Goal: Check status: Check status

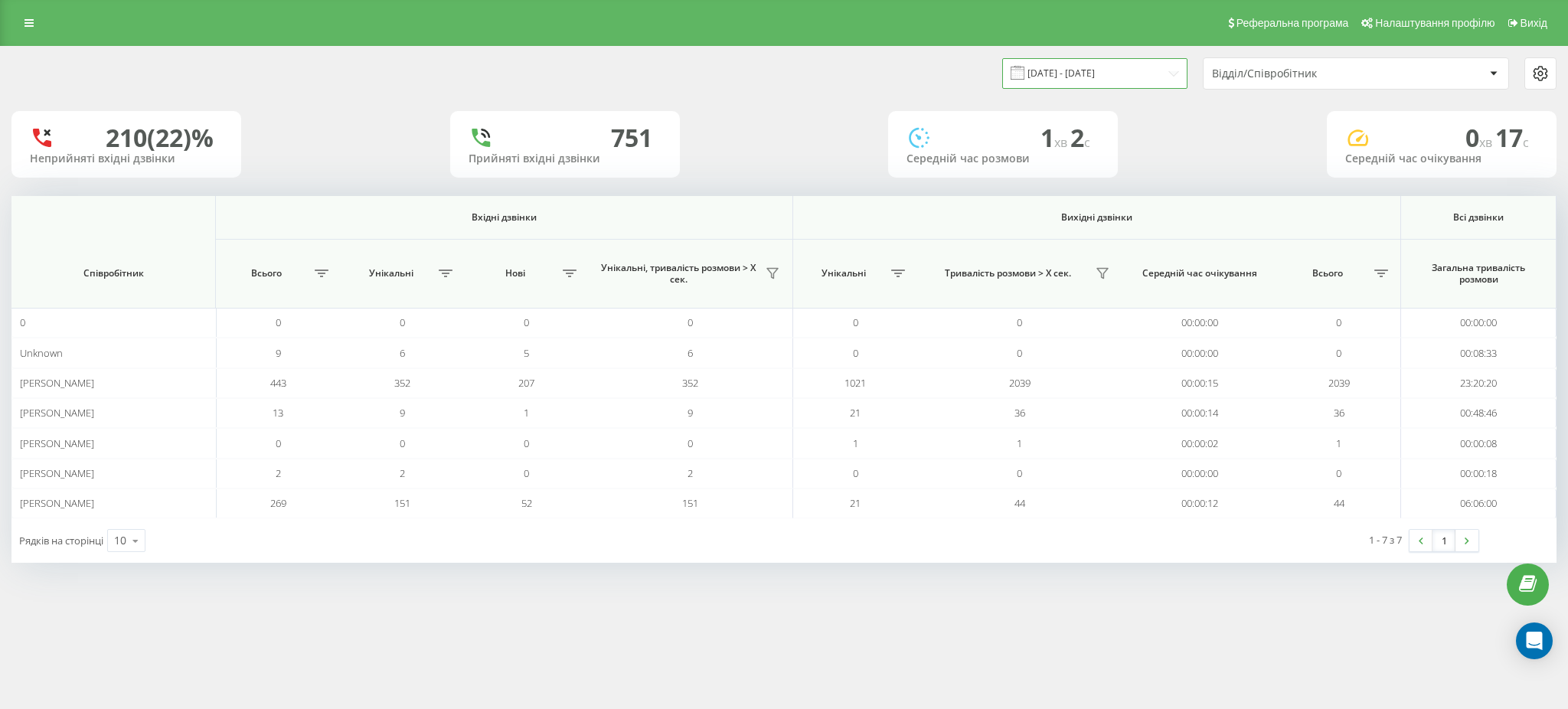
click at [1113, 79] on input "[DATE] - [DATE]" at bounding box center [1094, 73] width 185 height 30
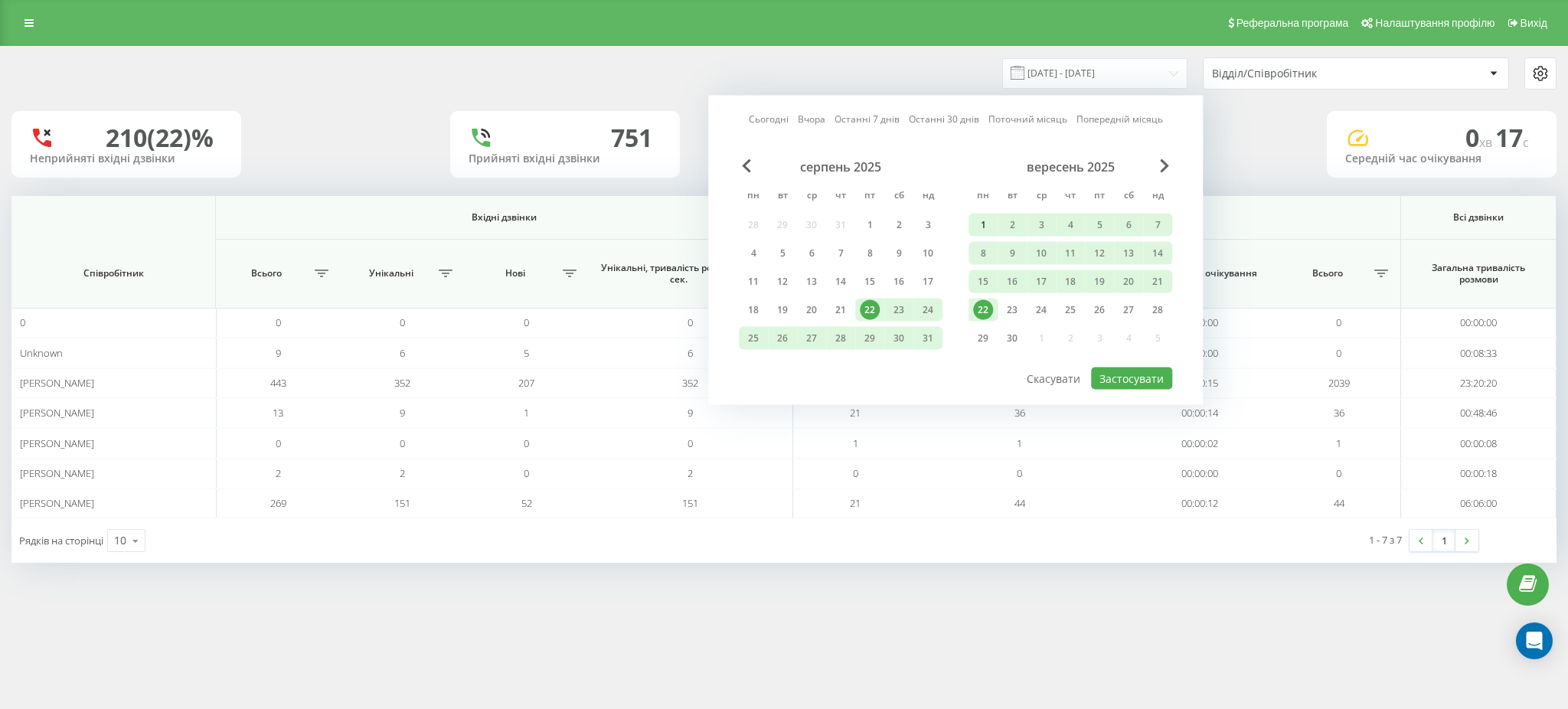
click at [982, 224] on div "1" at bounding box center [983, 225] width 20 height 20
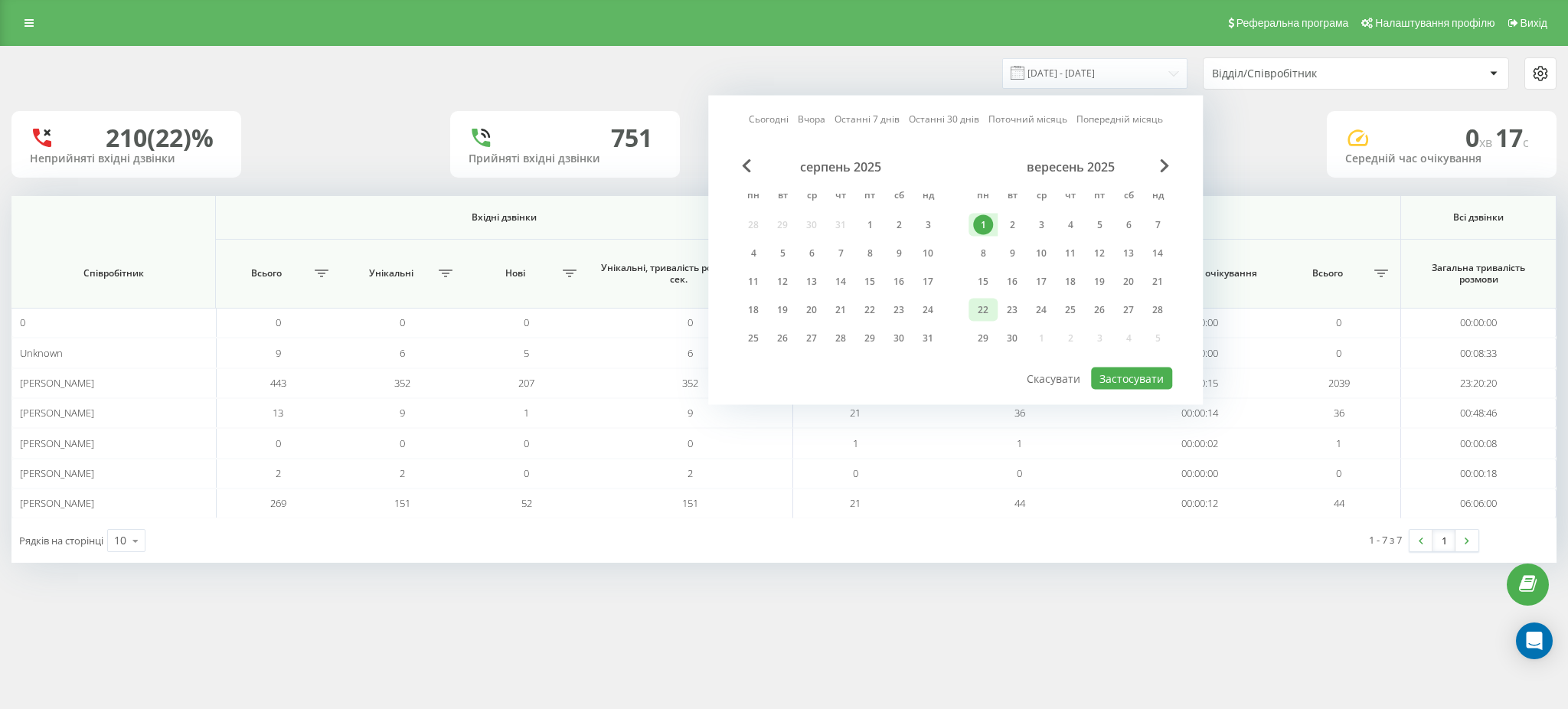
click at [980, 307] on div "22" at bounding box center [983, 310] width 20 height 20
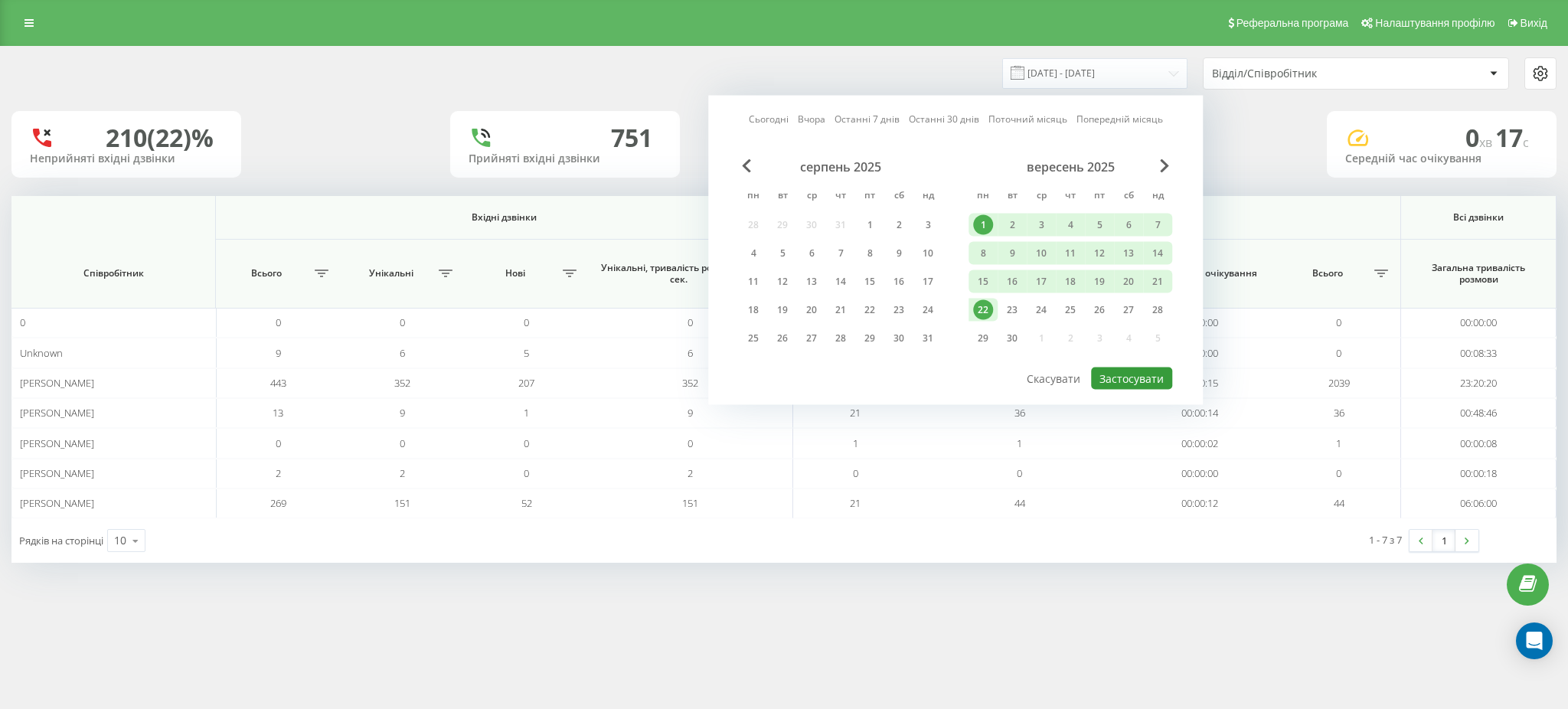
click at [1146, 381] on button "Застосувати" at bounding box center [1131, 378] width 81 height 22
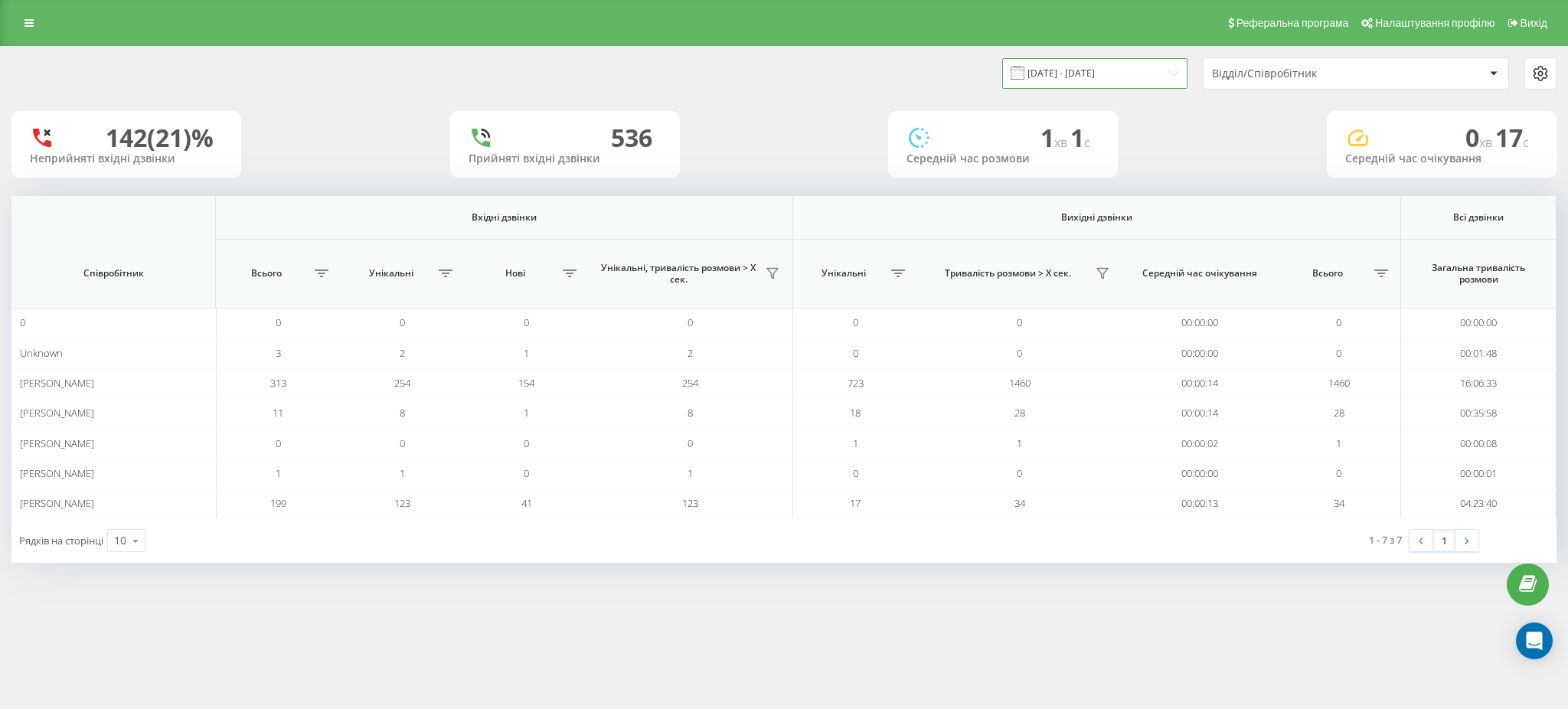
click at [1081, 75] on input "01.09.2025 - 22.09.2025" at bounding box center [1094, 73] width 185 height 30
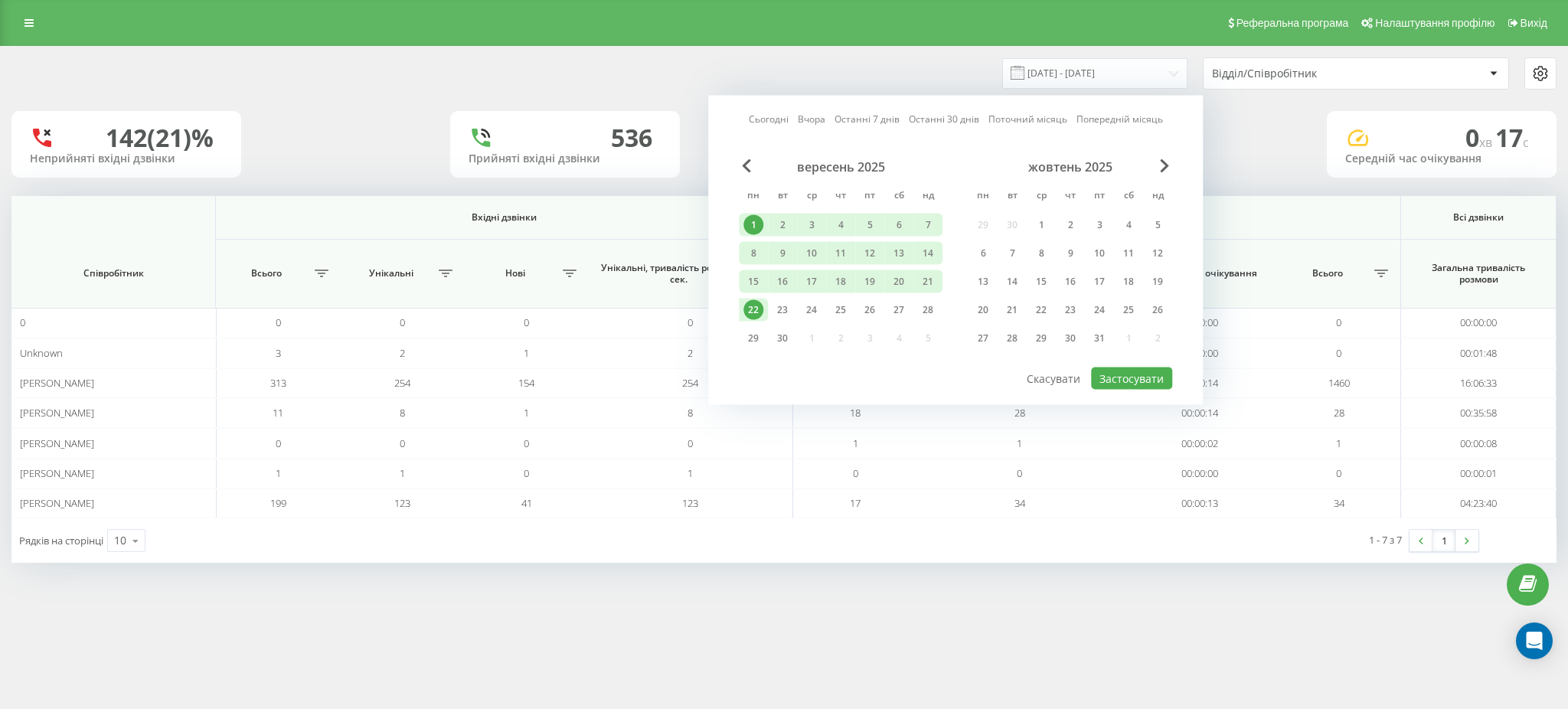
click at [756, 307] on div "22" at bounding box center [753, 310] width 20 height 20
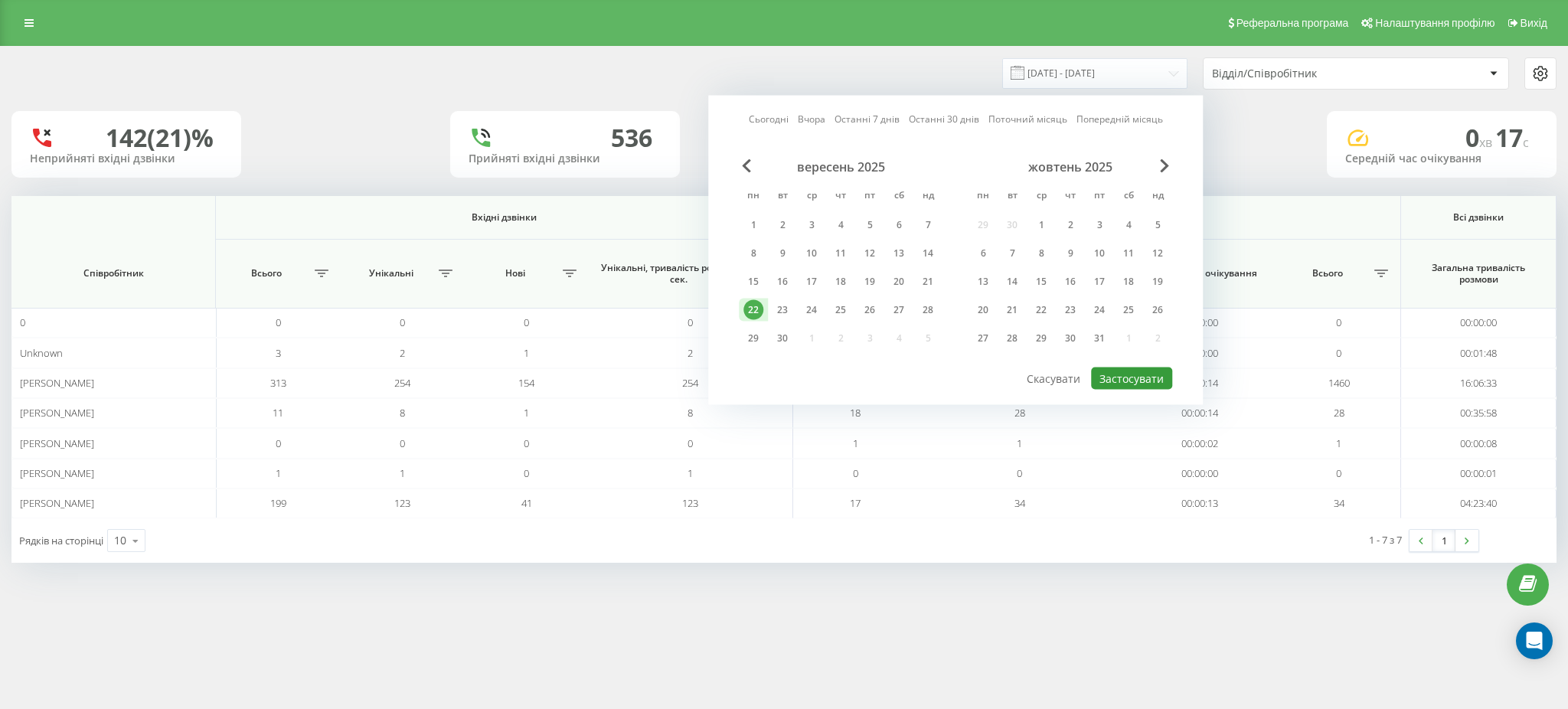
click at [1123, 374] on button "Застосувати" at bounding box center [1131, 378] width 81 height 22
type input "22.09.2025 - 22.09.2025"
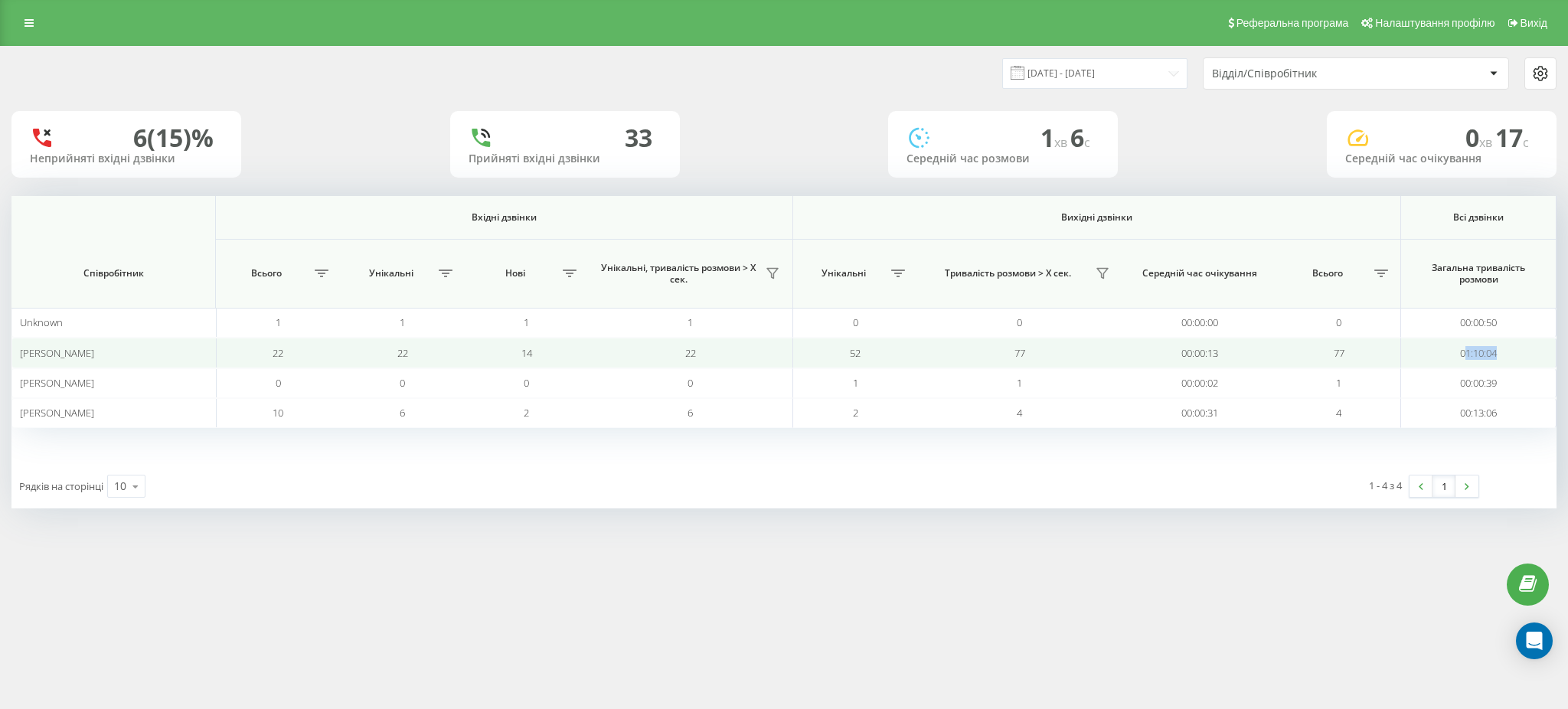
drag, startPoint x: 1510, startPoint y: 343, endPoint x: 1464, endPoint y: 359, distance: 48.7
click at [1464, 359] on td "01:10:04" at bounding box center [1479, 353] width 155 height 30
copy td "1:10:04"
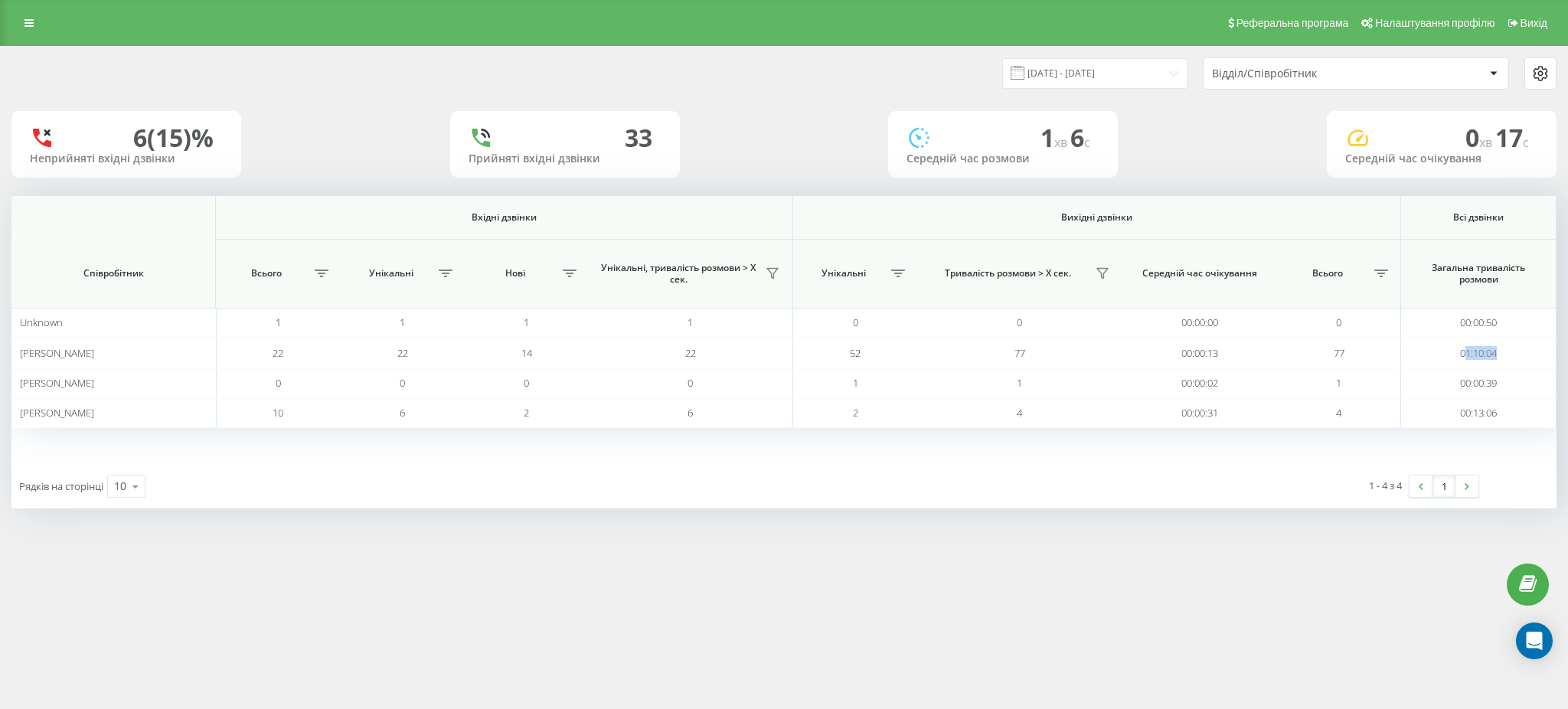
copy td "1:10:04"
